Goal: Information Seeking & Learning: Learn about a topic

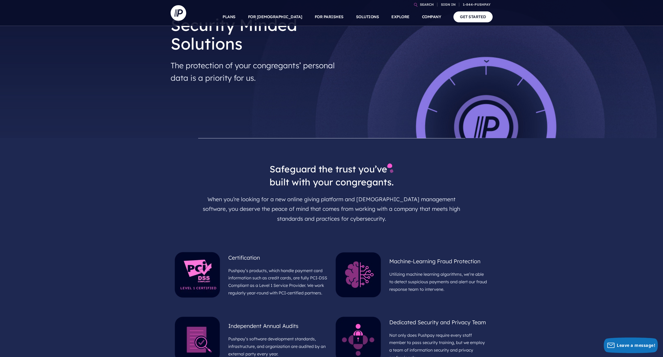
scroll to position [48, 0]
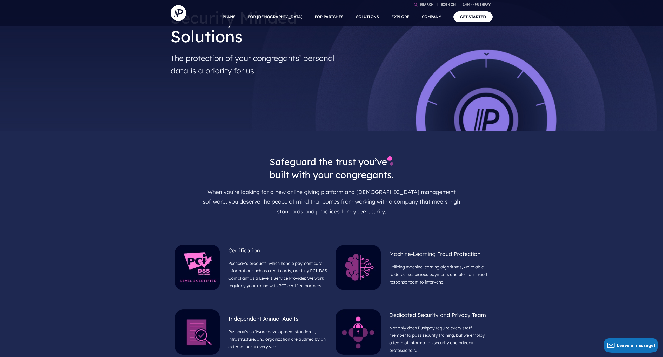
click at [77, 168] on div "Safeguard the trust you’ve built with your congregants. When you’re looking for…" at bounding box center [331, 183] width 663 height 104
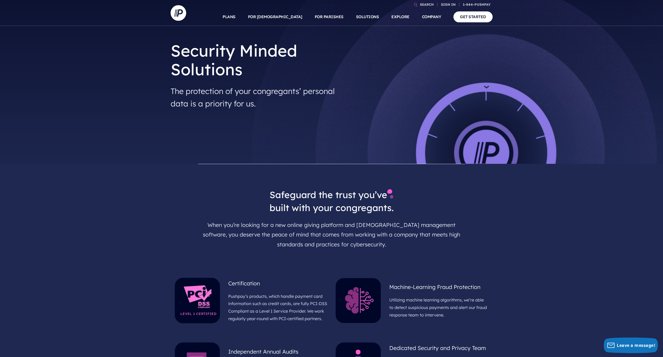
scroll to position [0, 0]
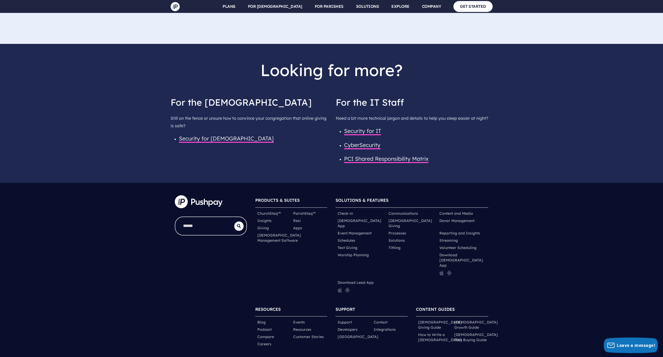
scroll to position [727, 0]
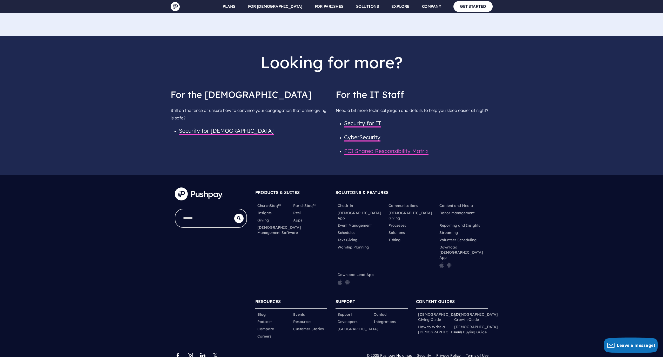
drag, startPoint x: 453, startPoint y: 144, endPoint x: 405, endPoint y: 148, distance: 48.2
click at [453, 143] on h5 "CyberSecurity" at bounding box center [418, 137] width 149 height 14
click at [388, 151] on span "PCI Shared Responsibility Matrix" at bounding box center [386, 152] width 84 height 8
click at [384, 97] on span "For the IT Staff" at bounding box center [370, 94] width 68 height 11
click at [363, 126] on span "Security for IT" at bounding box center [362, 124] width 37 height 8
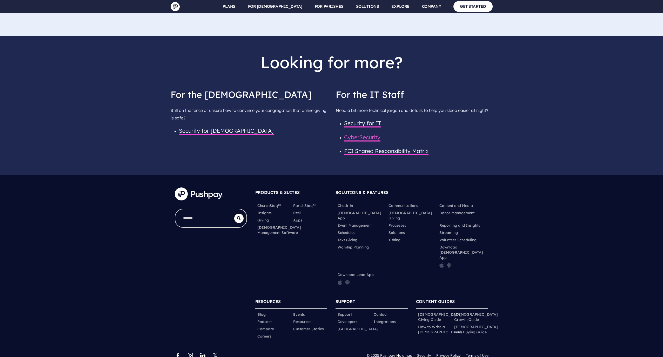
click at [362, 138] on span "CyberSecurity" at bounding box center [362, 138] width 36 height 8
click at [445, 142] on h5 "CyberSecurity" at bounding box center [418, 137] width 149 height 14
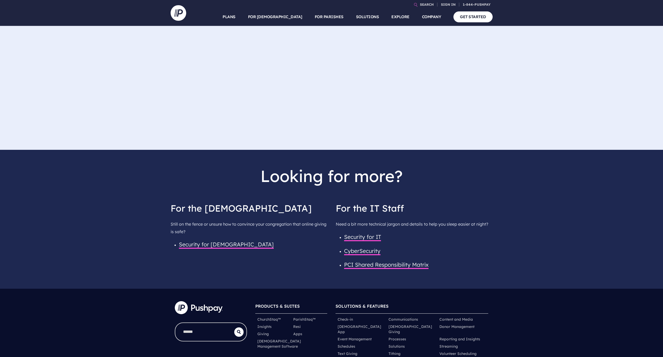
scroll to position [612, 0]
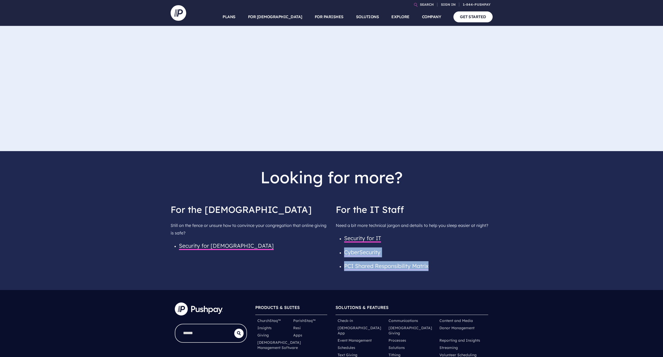
drag, startPoint x: 448, startPoint y: 271, endPoint x: 294, endPoint y: 256, distance: 155.0
click at [336, 256] on ul "Security for IT CyberSecurity PCI Shared Responsibility Matrix" at bounding box center [414, 252] width 157 height 42
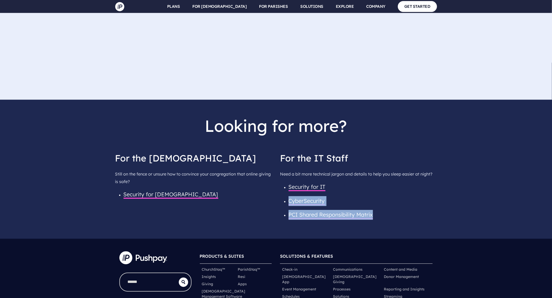
scroll to position [664, 0]
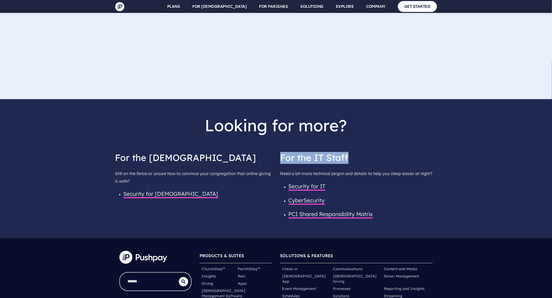
drag, startPoint x: 358, startPoint y: 169, endPoint x: 270, endPoint y: 82, distance: 123.6
click at [279, 158] on div "For the IT Staff Need a bit more technical jargon and details to help you sleep…" at bounding box center [358, 189] width 165 height 82
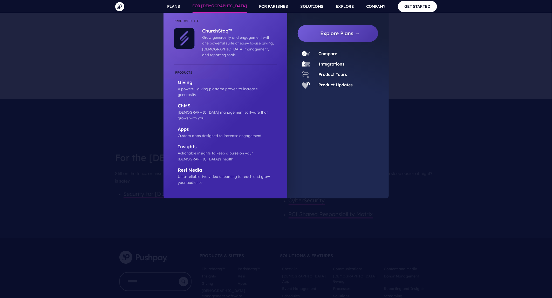
copy span "For the IT Staff"
